Goal: Find specific page/section: Locate a particular part of the current website

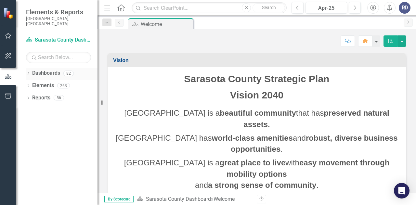
click at [28, 72] on icon at bounding box center [29, 73] width 2 height 3
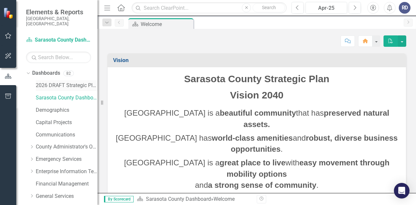
click at [51, 82] on link "2026 DRAFT Strategic Plan" at bounding box center [67, 85] width 62 height 7
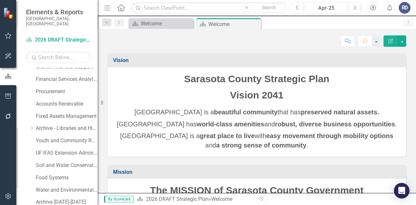
scroll to position [447, 0]
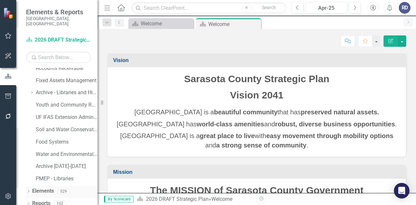
click at [31, 187] on div "Dropdown Elements 529" at bounding box center [61, 192] width 71 height 12
click at [28, 190] on icon "Dropdown" at bounding box center [28, 192] width 5 height 4
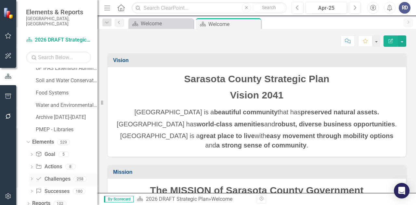
click at [58, 175] on link "Challenge Challenges" at bounding box center [52, 178] width 35 height 7
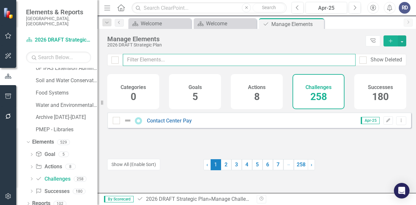
click at [168, 59] on input "text" at bounding box center [239, 60] width 232 height 12
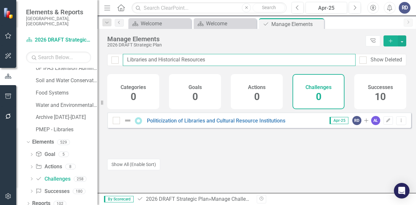
type input "Libraries and Historical Resources"
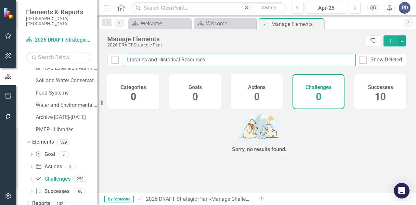
drag, startPoint x: 210, startPoint y: 62, endPoint x: 122, endPoint y: 54, distance: 88.3
click at [122, 54] on div "Libraries and Historical Resources Show Deleted" at bounding box center [256, 60] width 299 height 12
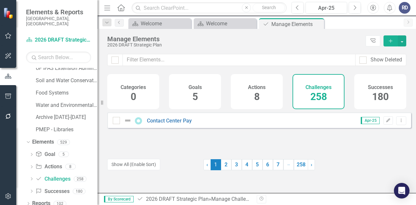
click at [326, 99] on span "258" at bounding box center [318, 96] width 17 height 11
click at [344, 169] on div at bounding box center [363, 164] width 96 height 11
click at [370, 149] on div "Contact Center Pay Apr-25 Edit Dropdown Menu" at bounding box center [259, 131] width 304 height 39
click at [299, 199] on div "Revision History" at bounding box center [409, 199] width 305 height 8
click at [315, 95] on span "258" at bounding box center [318, 96] width 17 height 11
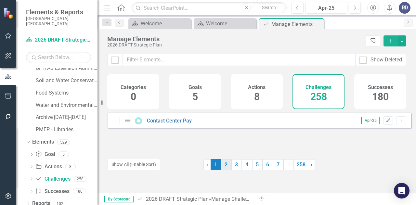
click at [225, 162] on link "2" at bounding box center [226, 164] width 10 height 11
click at [233, 167] on link "3" at bounding box center [236, 164] width 10 height 11
click at [244, 168] on link "4" at bounding box center [247, 164] width 10 height 11
click at [256, 169] on link "5" at bounding box center [257, 164] width 10 height 11
click at [265, 169] on link "6" at bounding box center [267, 164] width 10 height 11
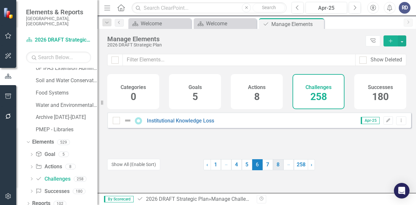
click at [274, 168] on link "8" at bounding box center [278, 164] width 10 height 11
click at [266, 167] on link "9" at bounding box center [267, 164] width 10 height 11
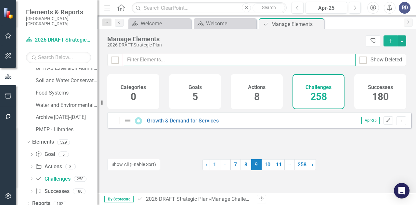
click at [340, 57] on input "text" at bounding box center [239, 60] width 232 height 12
click at [164, 60] on input "text" at bounding box center [239, 60] width 232 height 12
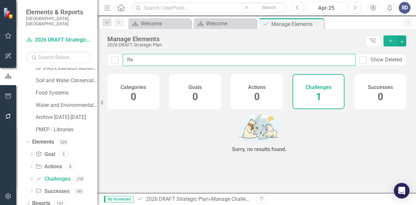
type input "R"
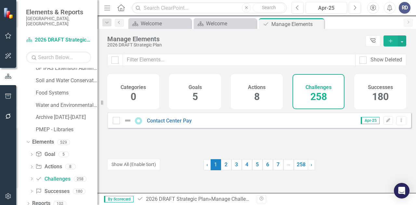
click at [372, 41] on icon "Tree Explorer" at bounding box center [372, 40] width 6 height 5
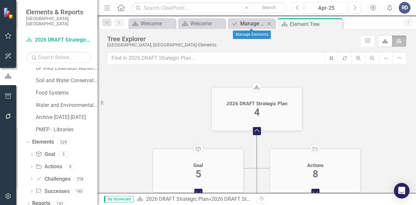
click at [244, 24] on div "Manage Elements" at bounding box center [252, 23] width 25 height 8
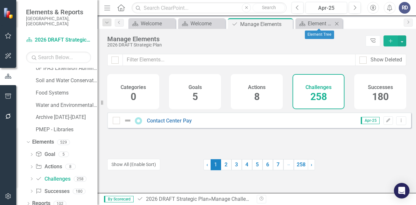
click at [337, 24] on icon at bounding box center [337, 24] width 4 height 4
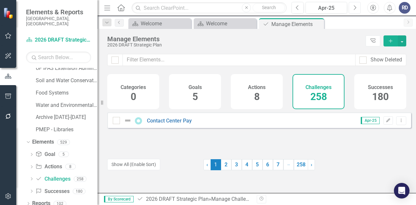
click at [355, 10] on icon "Next" at bounding box center [355, 8] width 4 height 6
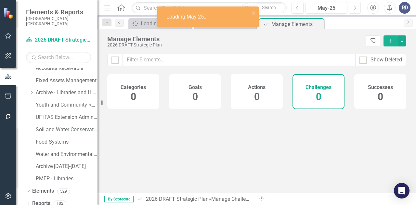
click at [355, 10] on icon "Next" at bounding box center [355, 8] width 4 height 6
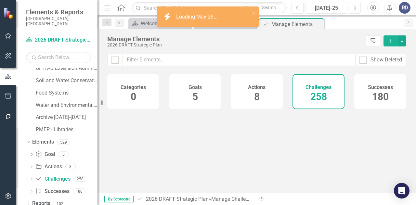
click at [355, 10] on icon "Next" at bounding box center [355, 8] width 4 height 6
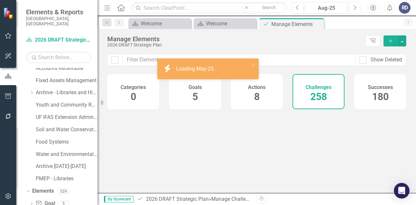
scroll to position [496, 0]
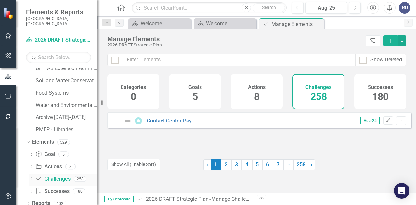
click at [30, 178] on icon "Dropdown" at bounding box center [31, 180] width 5 height 4
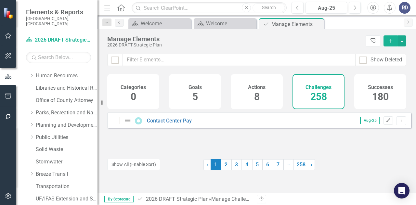
scroll to position [157, 0]
click at [57, 84] on link "Libraries and Historical Resources" at bounding box center [67, 87] width 62 height 7
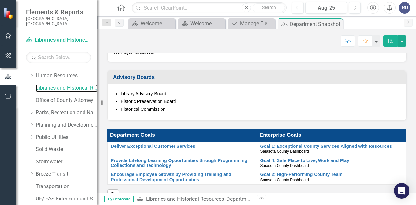
scroll to position [506, 0]
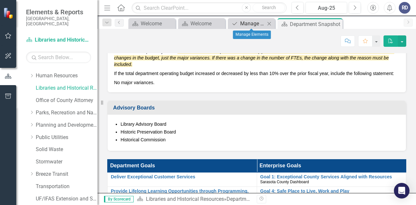
click at [236, 23] on icon "5 Year Challenge" at bounding box center [234, 23] width 6 height 5
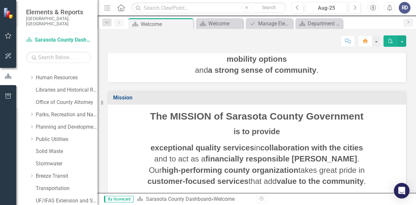
scroll to position [151, 0]
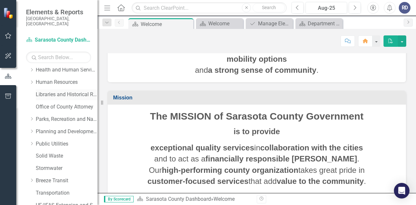
click at [68, 91] on link "Libraries and Historical Resources" at bounding box center [67, 94] width 62 height 7
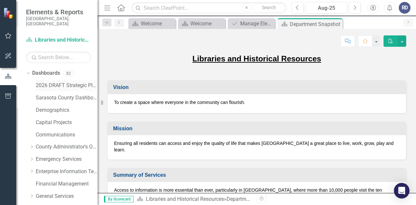
click at [36, 82] on link "2026 DRAFT Strategic Plan" at bounding box center [67, 85] width 62 height 7
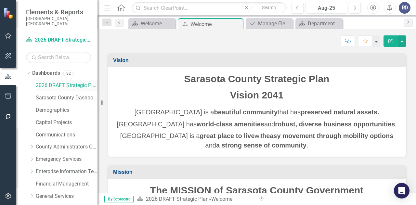
click at [49, 82] on link "2026 DRAFT Strategic Plan" at bounding box center [67, 85] width 62 height 7
click at [271, 25] on div "Manage Elements" at bounding box center [270, 23] width 25 height 8
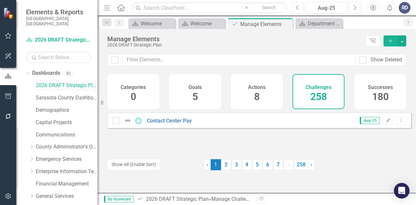
click at [63, 82] on link "2026 DRAFT Strategic Plan" at bounding box center [67, 85] width 62 height 7
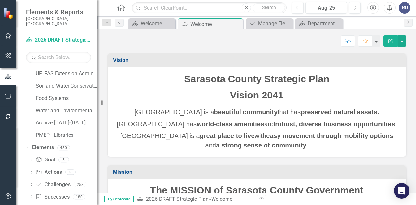
scroll to position [496, 0]
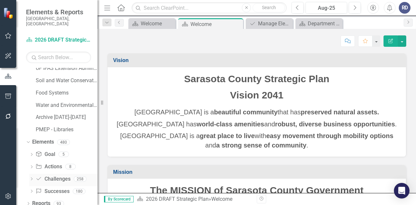
click at [31, 178] on icon "Dropdown" at bounding box center [31, 180] width 5 height 4
click at [53, 175] on link "Challenge Challenges" at bounding box center [52, 178] width 35 height 7
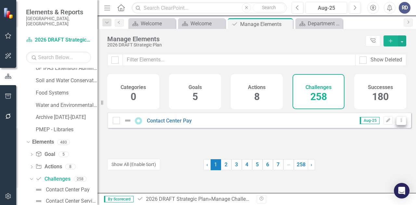
click at [396, 125] on button "Dropdown Menu" at bounding box center [401, 120] width 10 height 9
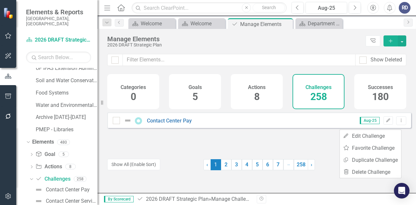
click at [317, 144] on div "Contact Center Pay Aug-25 Edit Dropdown Menu" at bounding box center [259, 131] width 304 height 39
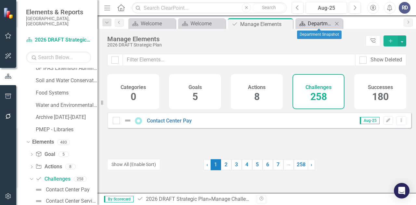
click at [322, 23] on div "Department Snapshot" at bounding box center [319, 23] width 25 height 8
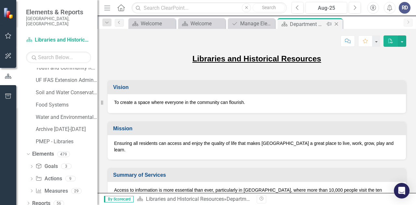
click at [336, 22] on icon "Close" at bounding box center [336, 23] width 6 height 5
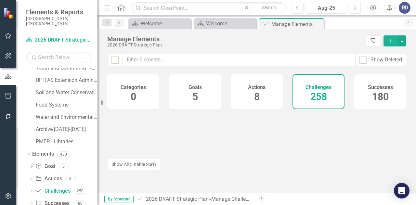
scroll to position [496, 0]
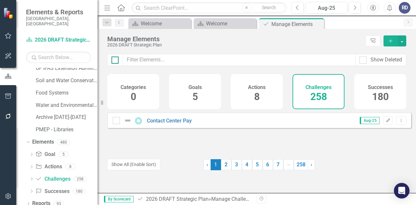
click at [115, 57] on input "checkbox" at bounding box center [113, 58] width 4 height 4
checkbox input "true"
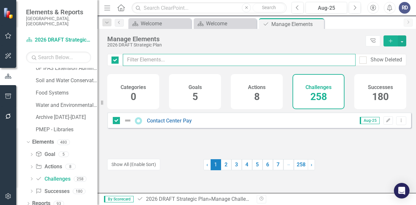
click at [142, 58] on input "text" at bounding box center [239, 60] width 232 height 12
type input "L"
checkbox input "false"
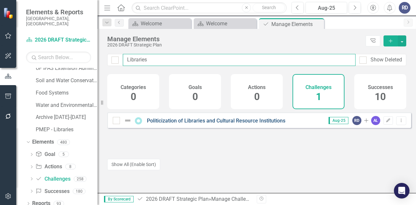
type input "Libraries"
click at [170, 124] on link "Politicization of Libraries and Cultural Resource Institutions" at bounding box center [216, 121] width 138 height 6
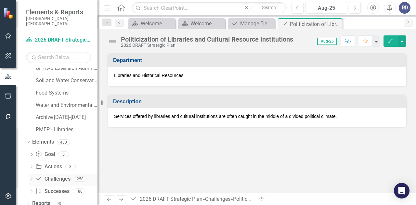
click at [37, 177] on icon at bounding box center [38, 178] width 5 height 3
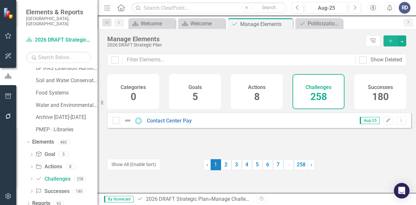
click at [321, 86] on h4 "Challenges" at bounding box center [318, 87] width 26 height 6
drag, startPoint x: 355, startPoint y: 163, endPoint x: 233, endPoint y: 169, distance: 122.2
click at [233, 169] on div "‹ Previous 1 (current) 2 3 4 5 6 7 … More 258 › Next" at bounding box center [259, 164] width 304 height 11
click at [233, 169] on link "3" at bounding box center [236, 164] width 10 height 11
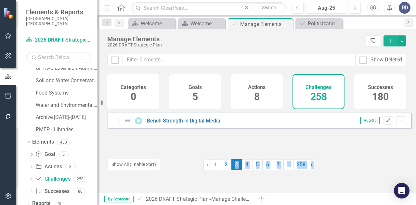
click at [234, 167] on span "3 (current)" at bounding box center [236, 164] width 10 height 11
click at [307, 163] on link "› Next" at bounding box center [310, 164] width 7 height 11
click at [301, 163] on link "258" at bounding box center [301, 164] width 14 height 11
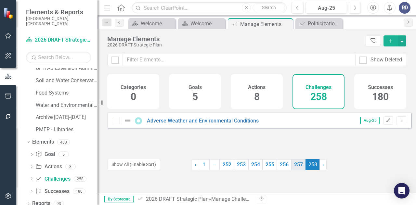
click at [292, 165] on link "257" at bounding box center [298, 164] width 14 height 11
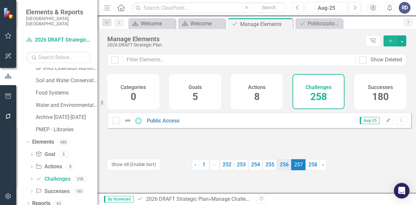
click at [279, 168] on link "256" at bounding box center [284, 164] width 14 height 11
click at [259, 166] on link "254" at bounding box center [255, 164] width 14 height 11
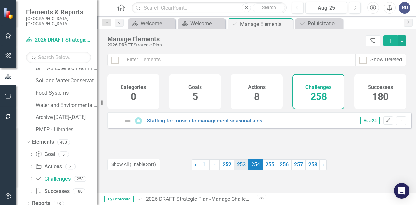
click at [239, 163] on link "253" at bounding box center [241, 164] width 14 height 11
click at [230, 163] on link "251" at bounding box center [228, 164] width 14 height 11
click at [221, 164] on link "249" at bounding box center [228, 164] width 14 height 11
click at [213, 166] on li "… More" at bounding box center [216, 164] width 10 height 11
click at [197, 166] on link "‹ Previous" at bounding box center [197, 164] width 7 height 11
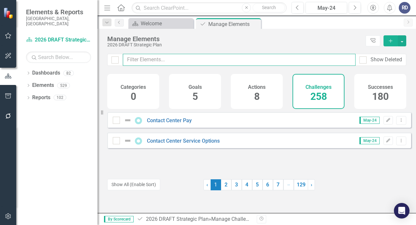
click at [175, 55] on input "text" at bounding box center [239, 60] width 232 height 12
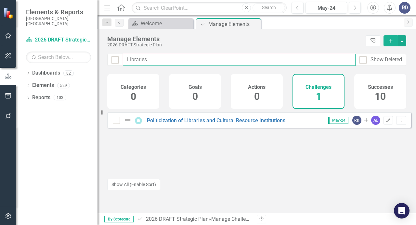
drag, startPoint x: 149, startPoint y: 58, endPoint x: 130, endPoint y: 58, distance: 19.5
click at [130, 58] on input "LIbraries" at bounding box center [239, 60] width 232 height 12
type input "L"
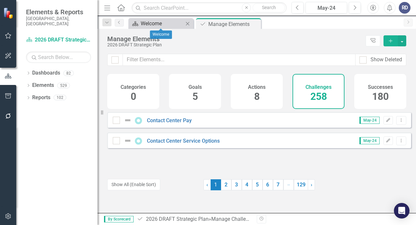
click at [159, 26] on div "Welcome" at bounding box center [162, 23] width 43 height 8
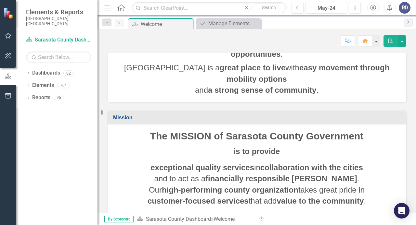
scroll to position [46, 0]
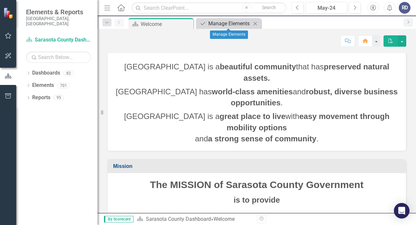
click at [240, 23] on div "Manage Elements" at bounding box center [229, 23] width 43 height 8
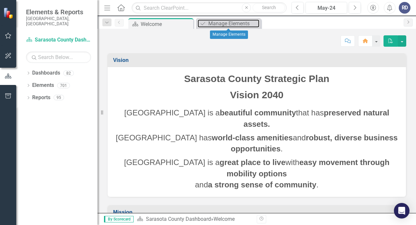
click at [240, 23] on div "Manage Elements" at bounding box center [233, 23] width 51 height 8
